Goal: Check status

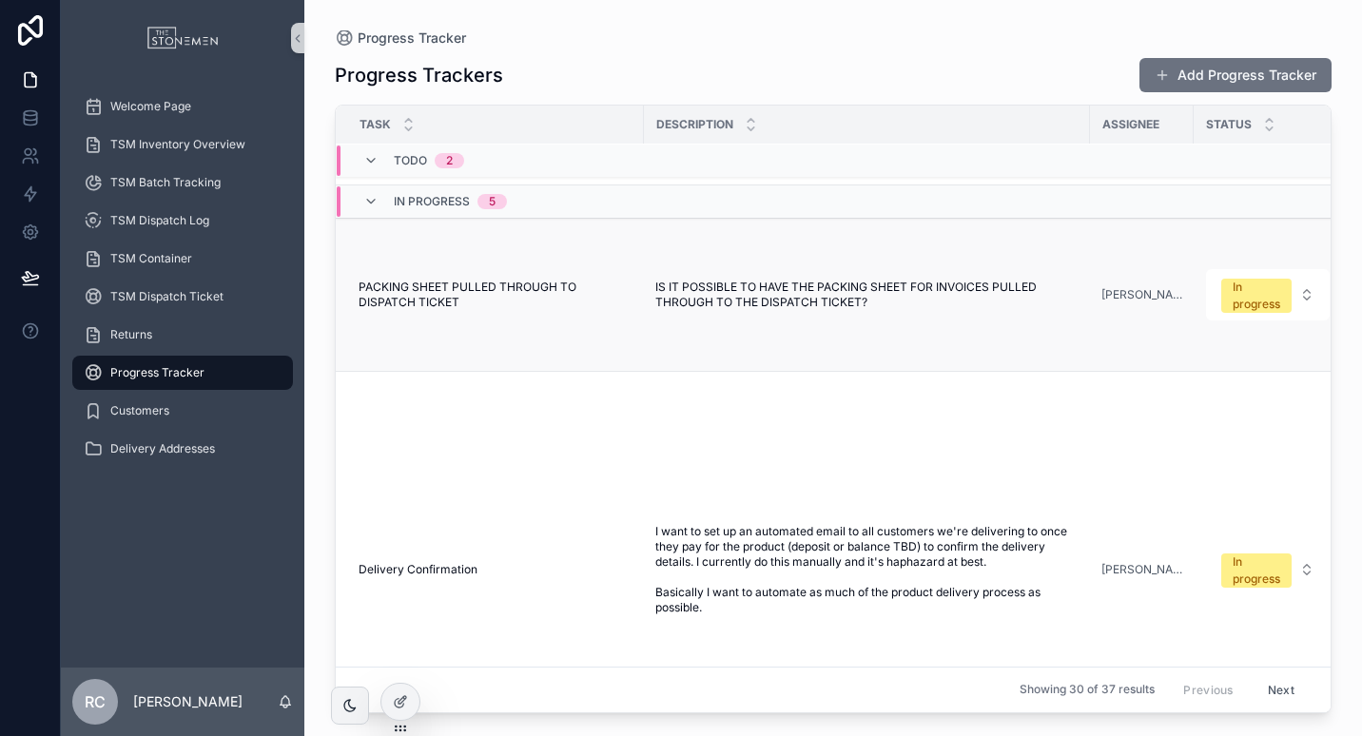
scroll to position [179, 0]
click at [818, 308] on span "IS IT POSSIBLE TO HAVE THE PACKING SHEET FOR INVOICES PULLED THROUGH TO THE DIS…" at bounding box center [867, 293] width 423 height 30
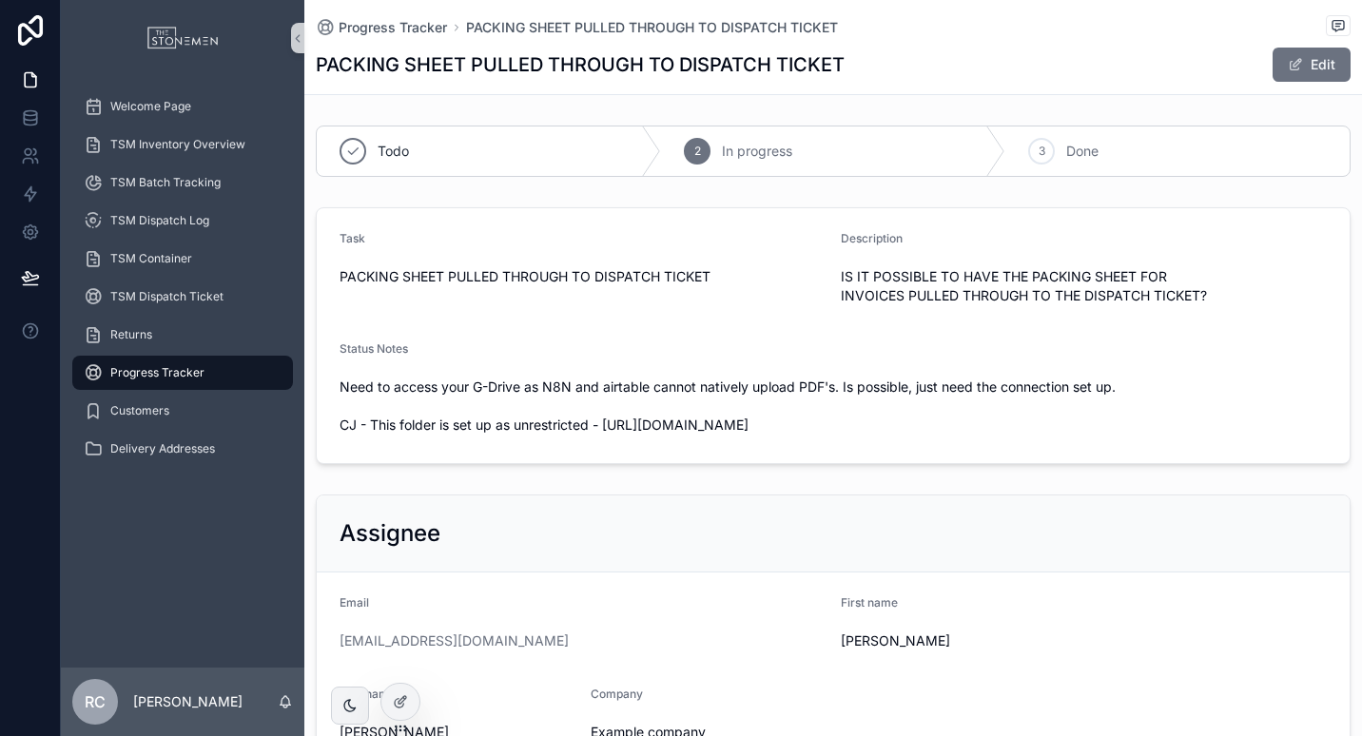
scroll to position [41, 0]
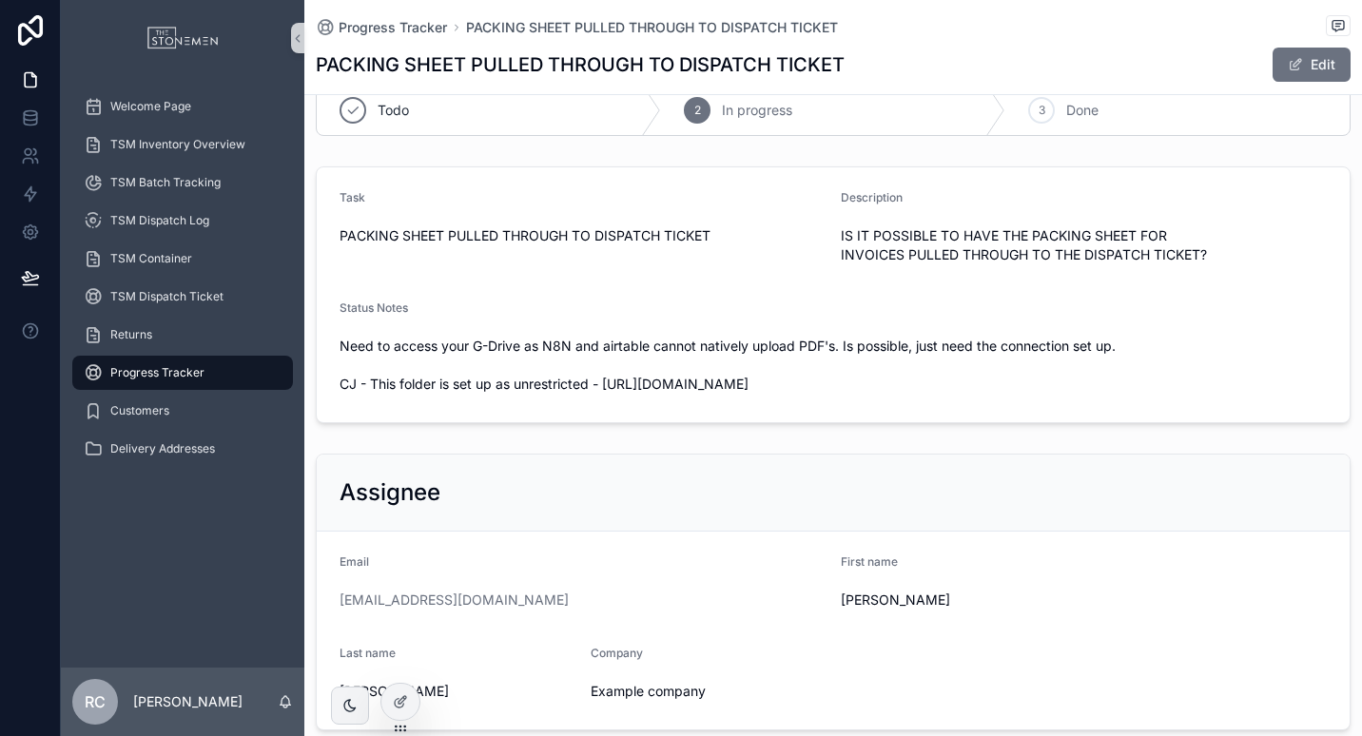
drag, startPoint x: 606, startPoint y: 387, endPoint x: 1215, endPoint y: 404, distance: 609.2
click at [1215, 404] on form "Task PACKING SHEET PULLED THROUGH TO DISPATCH TICKET Description IS IT POSSIBLE…" at bounding box center [833, 294] width 1033 height 255
drag, startPoint x: 1215, startPoint y: 404, endPoint x: 1145, endPoint y: 379, distance: 74.9
click at [171, 379] on span "Progress Tracker" at bounding box center [157, 372] width 94 height 15
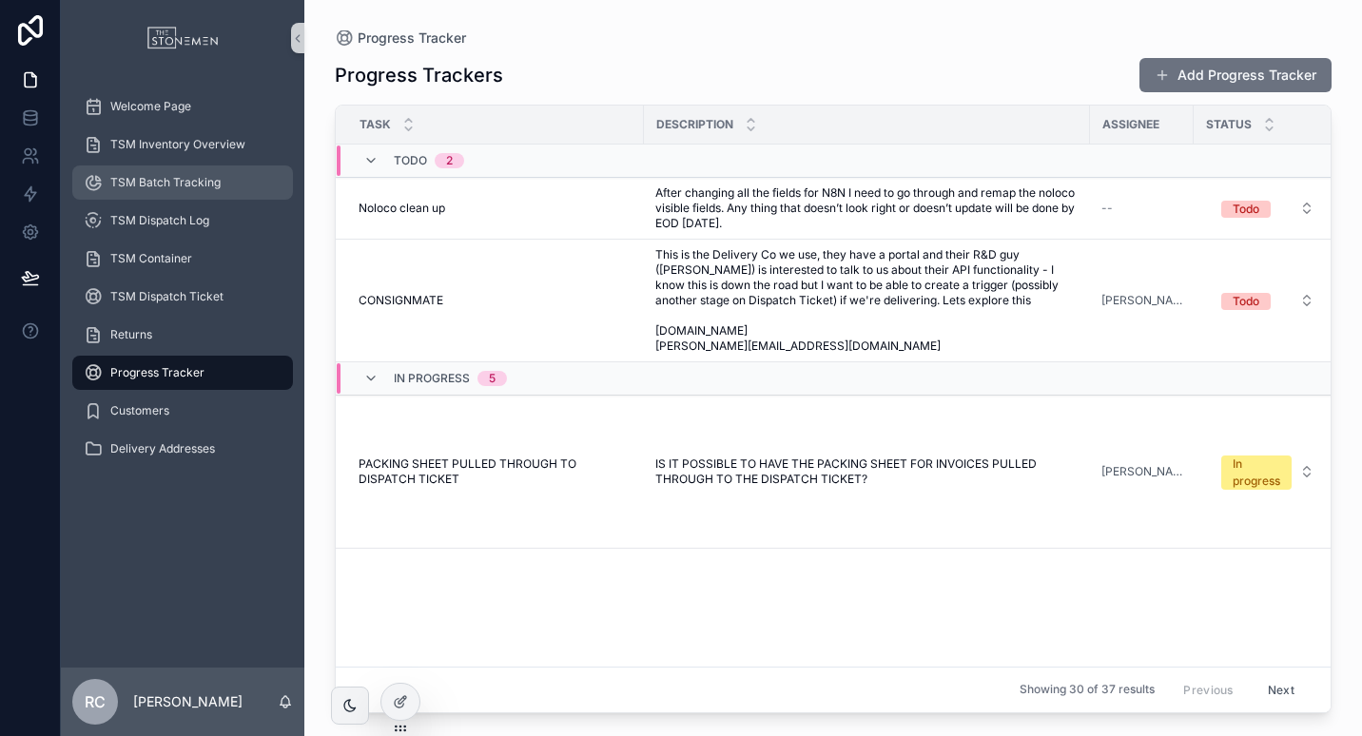
click at [196, 186] on span "TSM Batch Tracking" at bounding box center [165, 182] width 110 height 15
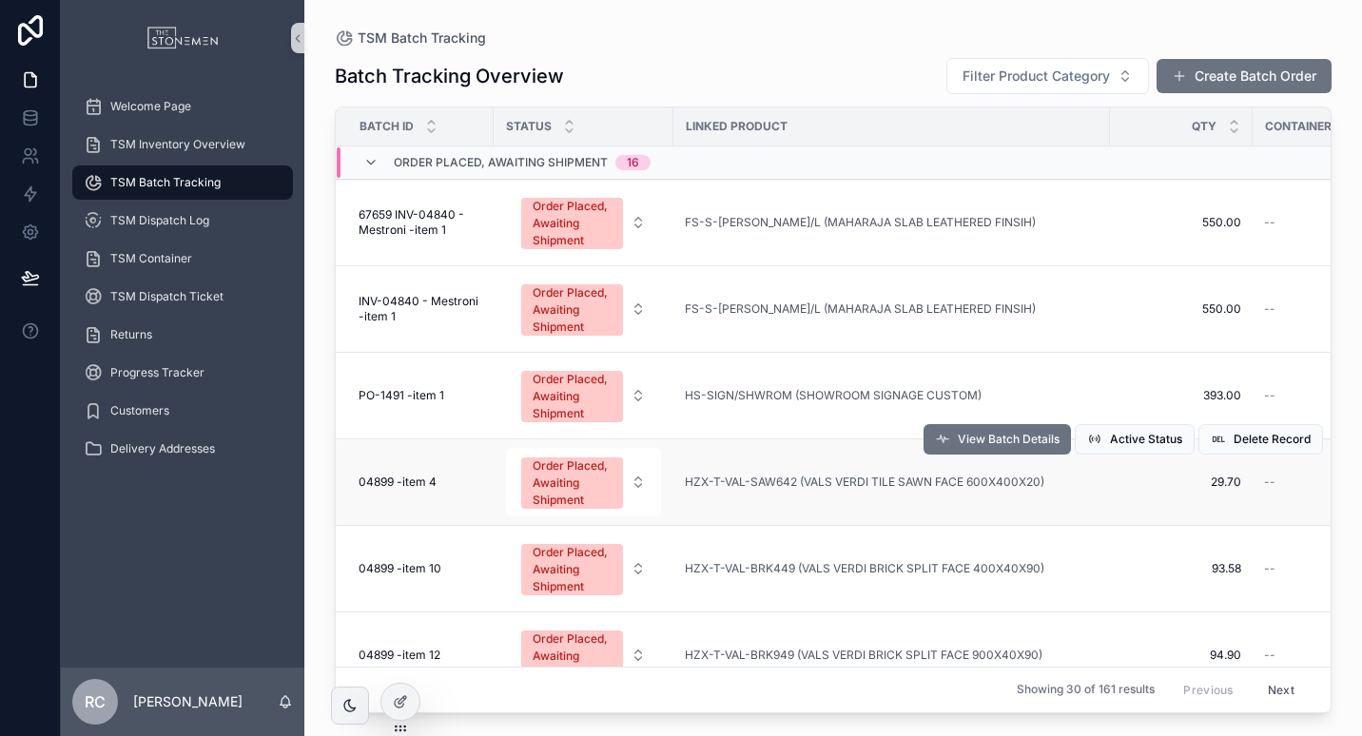
click at [346, 452] on td "04899 -item 4 04899 -item 4" at bounding box center [415, 483] width 158 height 87
